Goal: Task Accomplishment & Management: Use online tool/utility

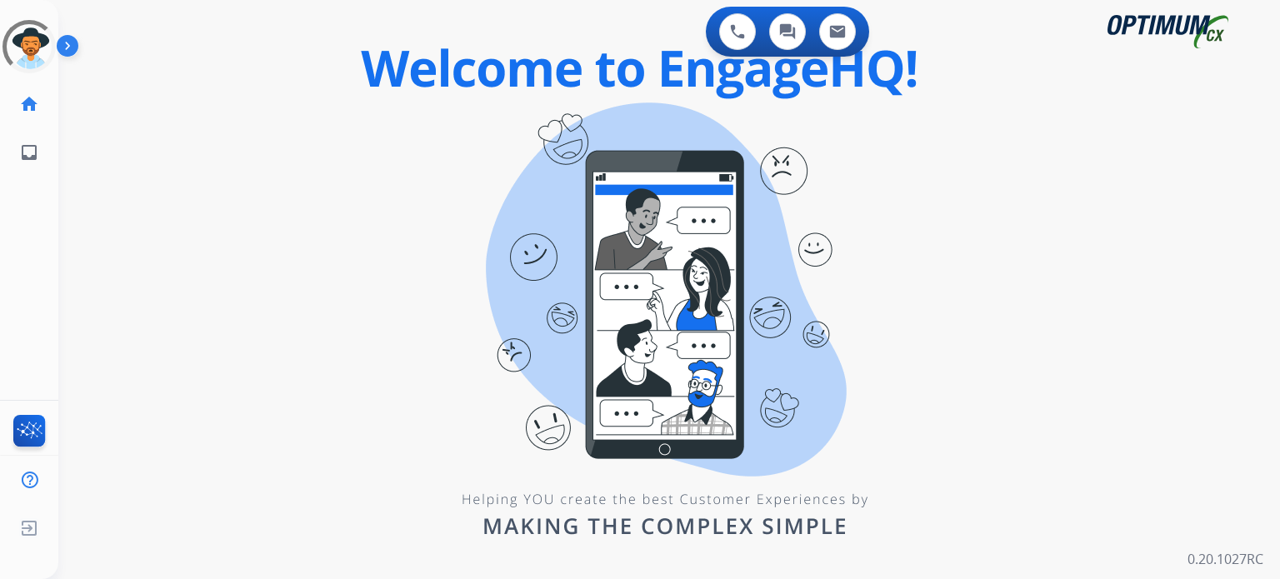
click at [338, 408] on div "0 Voice Interactions 0 Chat Interactions 0 Email Interactions swap_horiz Break …" at bounding box center [669, 289] width 1222 height 579
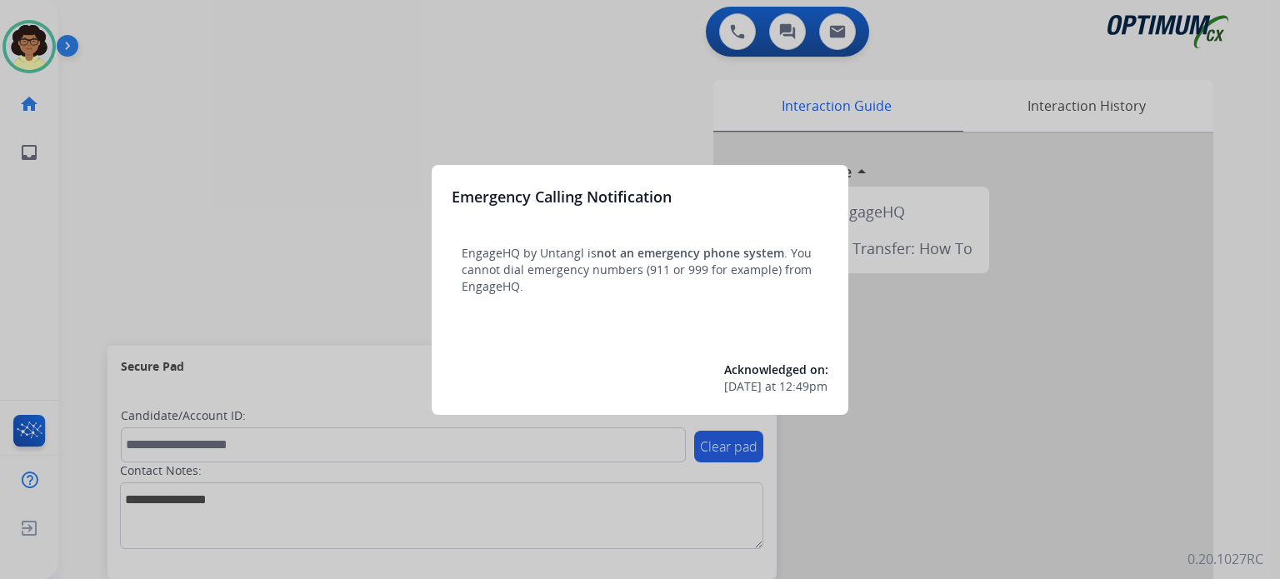
click at [338, 336] on div at bounding box center [640, 289] width 1280 height 579
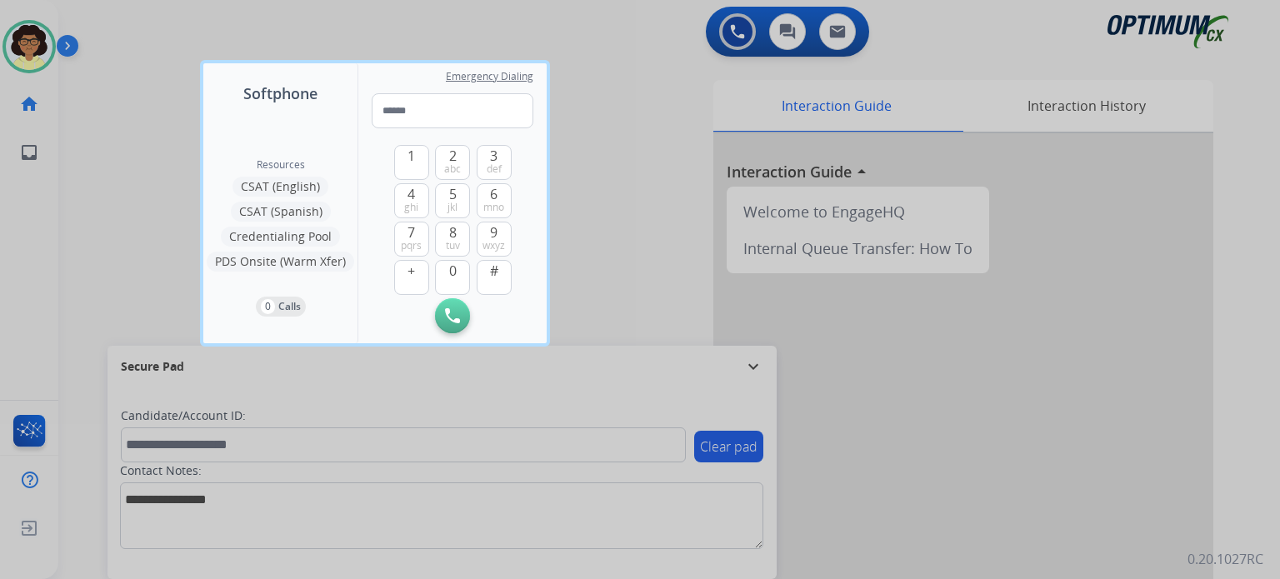
click at [582, 336] on div at bounding box center [640, 289] width 1280 height 579
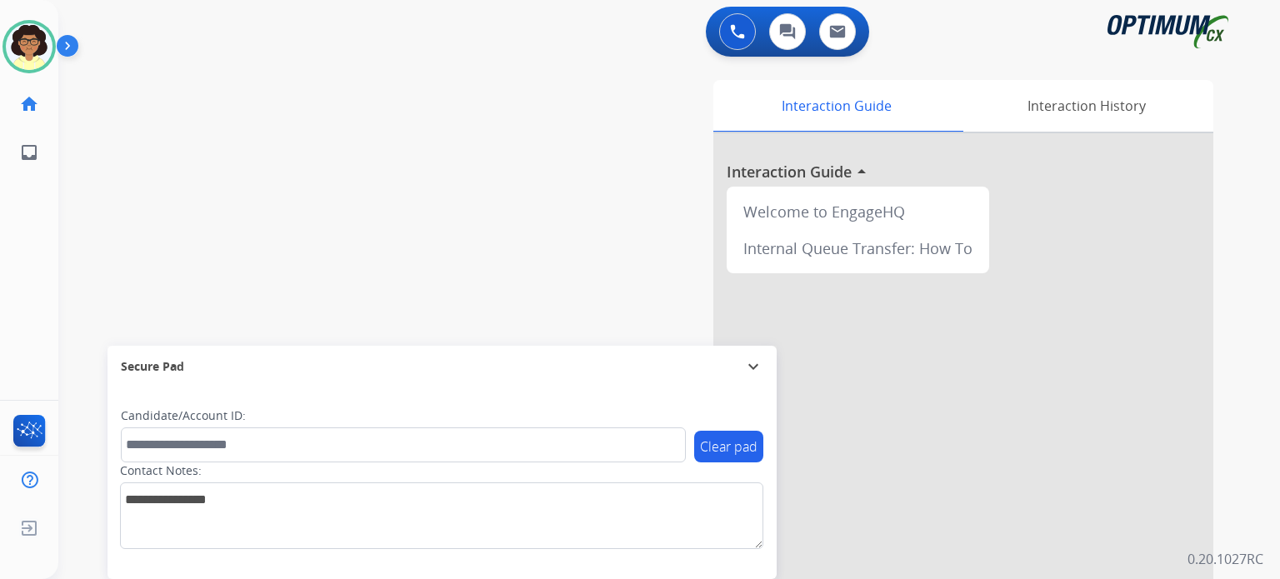
click at [63, 42] on img at bounding box center [71, 49] width 28 height 32
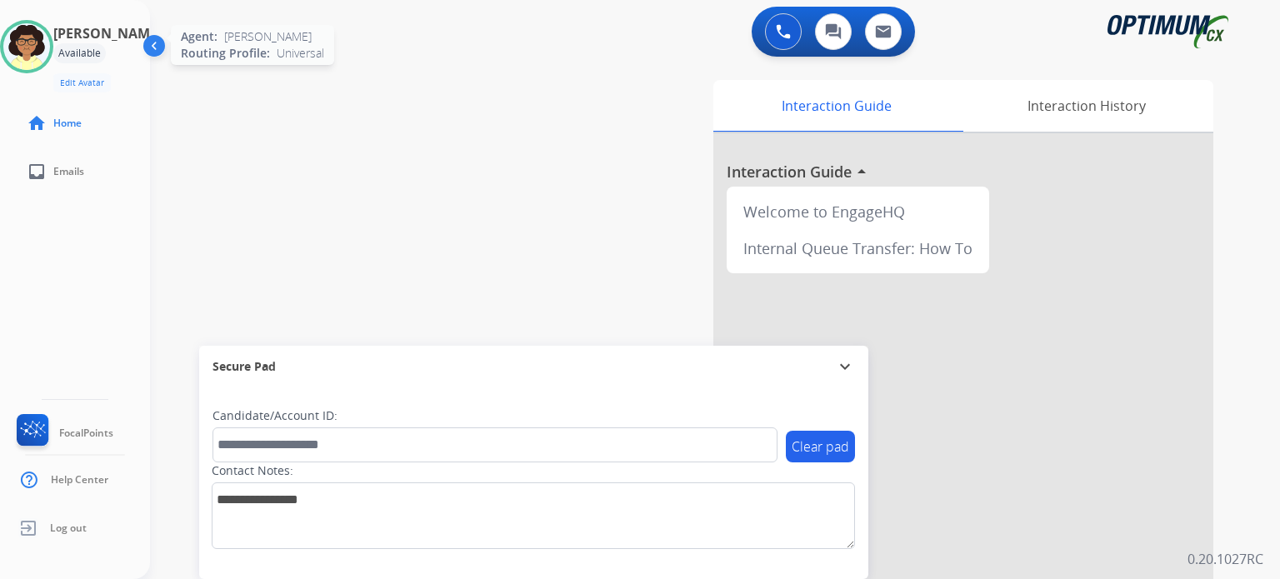
click at [50, 42] on img at bounding box center [26, 46] width 47 height 47
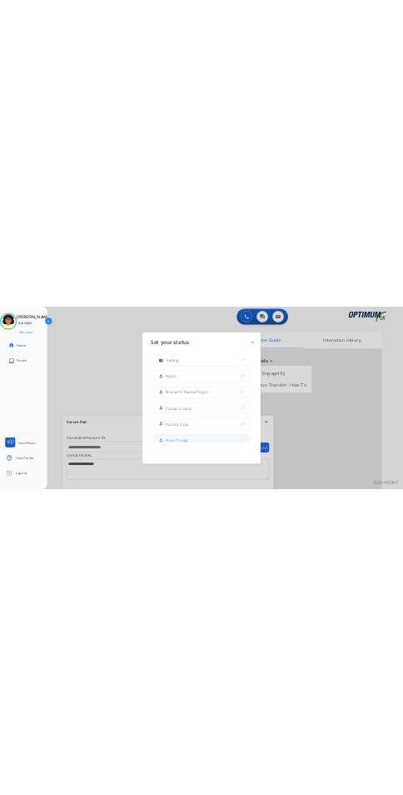
scroll to position [415, 0]
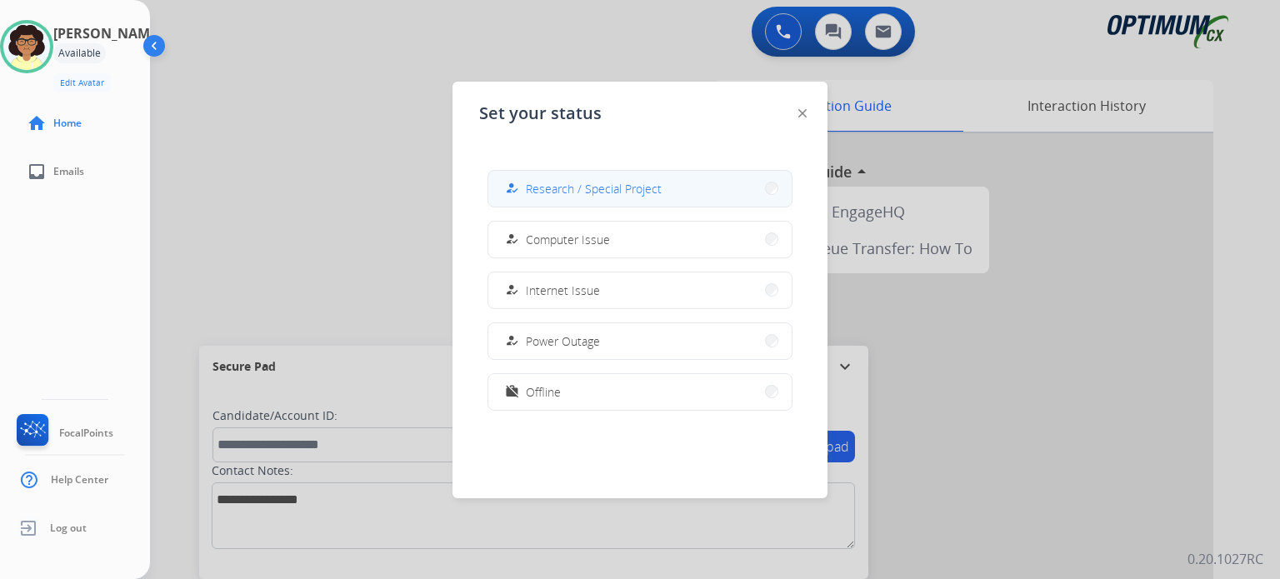
click at [587, 203] on button "how_to_reg Research / Special Project" at bounding box center [639, 189] width 303 height 36
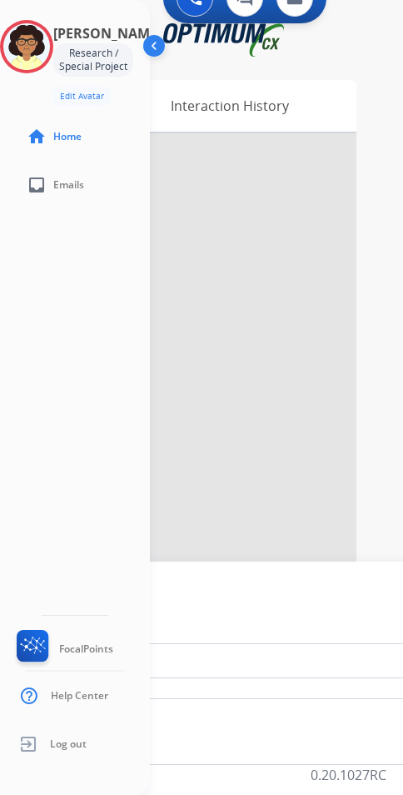
click at [150, 43] on img at bounding box center [156, 49] width 32 height 32
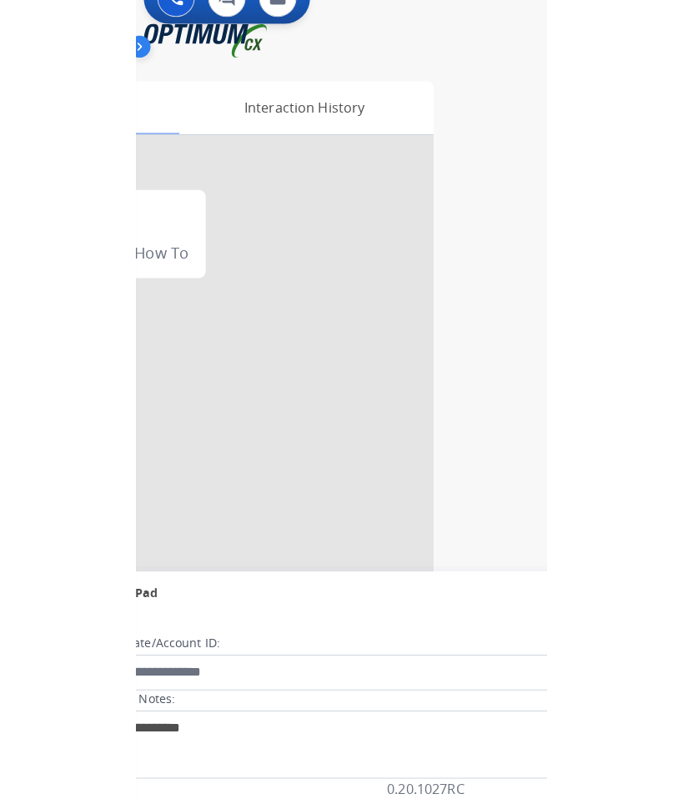
scroll to position [0, 0]
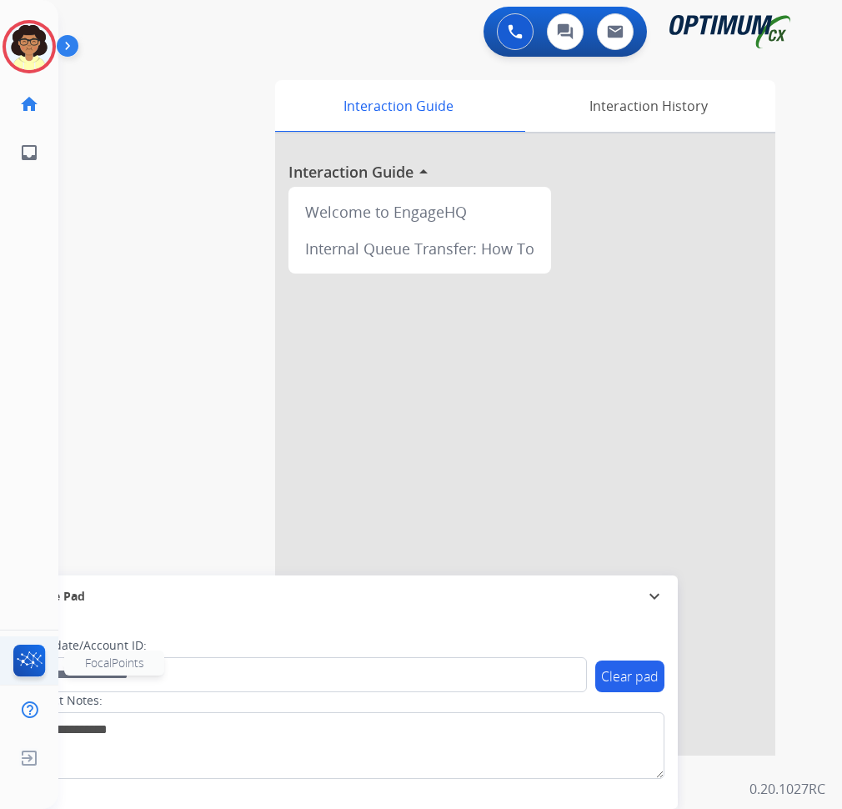
click at [43, 578] on img at bounding box center [29, 663] width 39 height 38
click at [33, 578] on img at bounding box center [29, 663] width 39 height 38
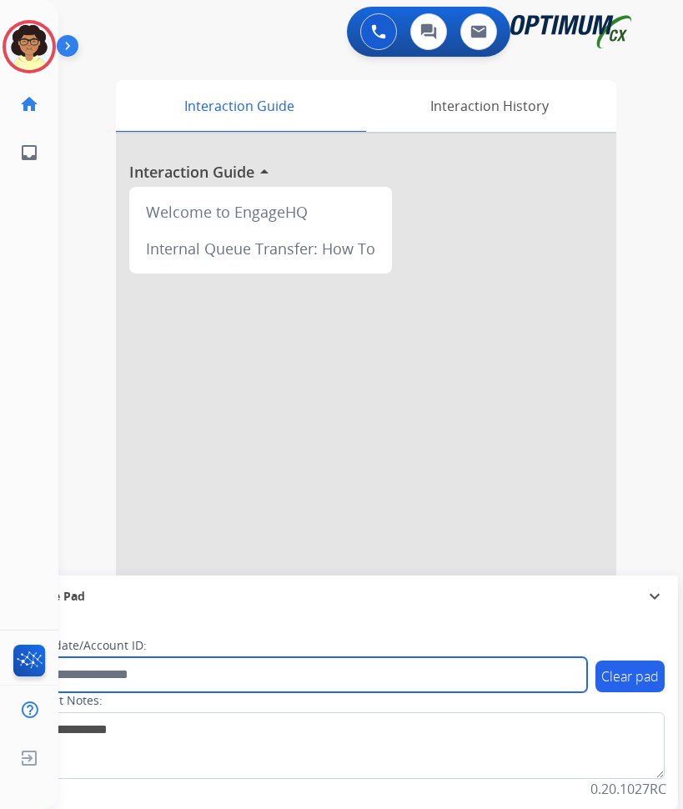
click at [129, 578] on input "text" at bounding box center [304, 674] width 565 height 35
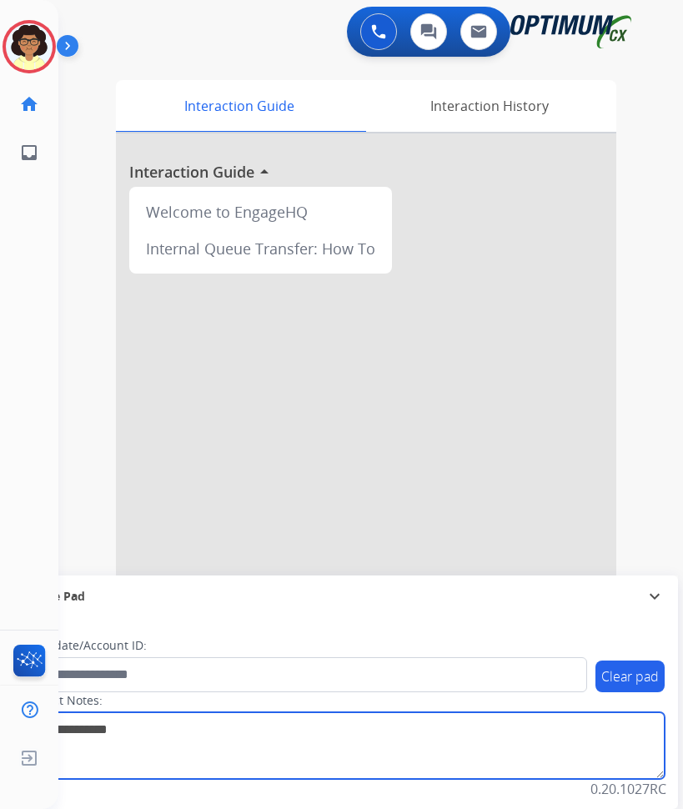
click at [138, 578] on textarea at bounding box center [343, 745] width 644 height 67
